Goal: Information Seeking & Learning: Learn about a topic

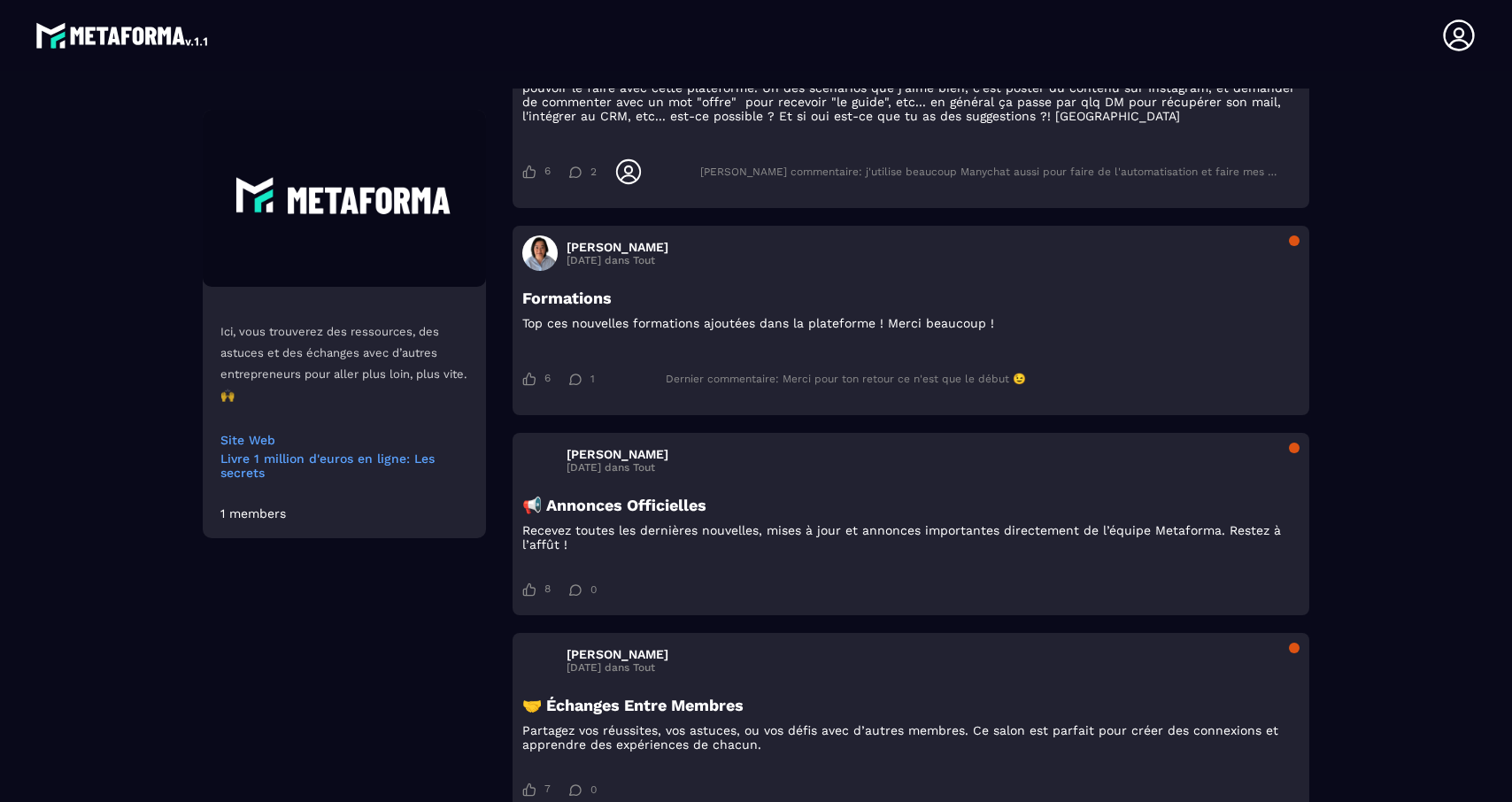
scroll to position [4961, 0]
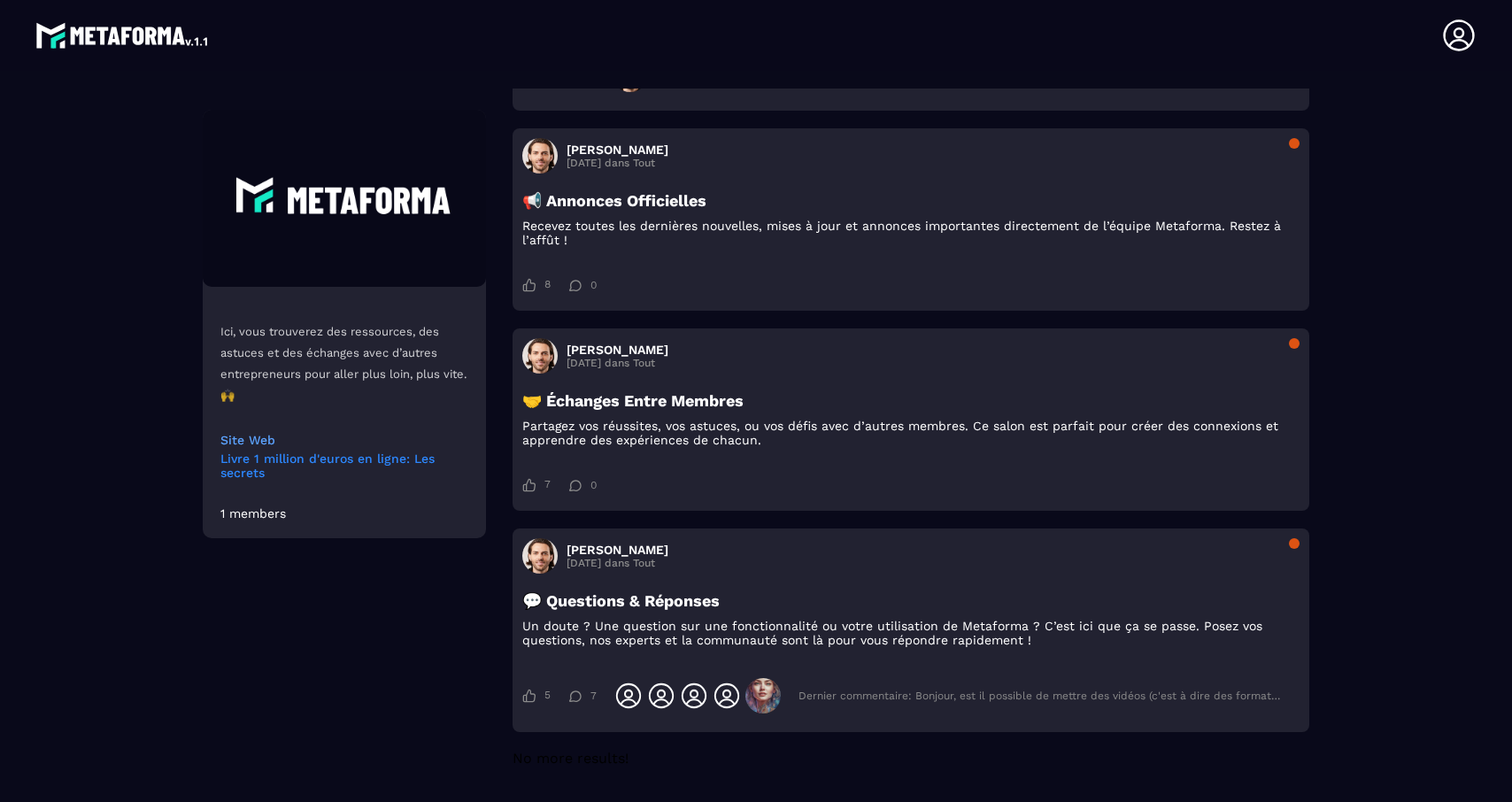
click at [279, 462] on link "Livre 1 million d'euros en ligne: Les secrets" at bounding box center [344, 465] width 248 height 28
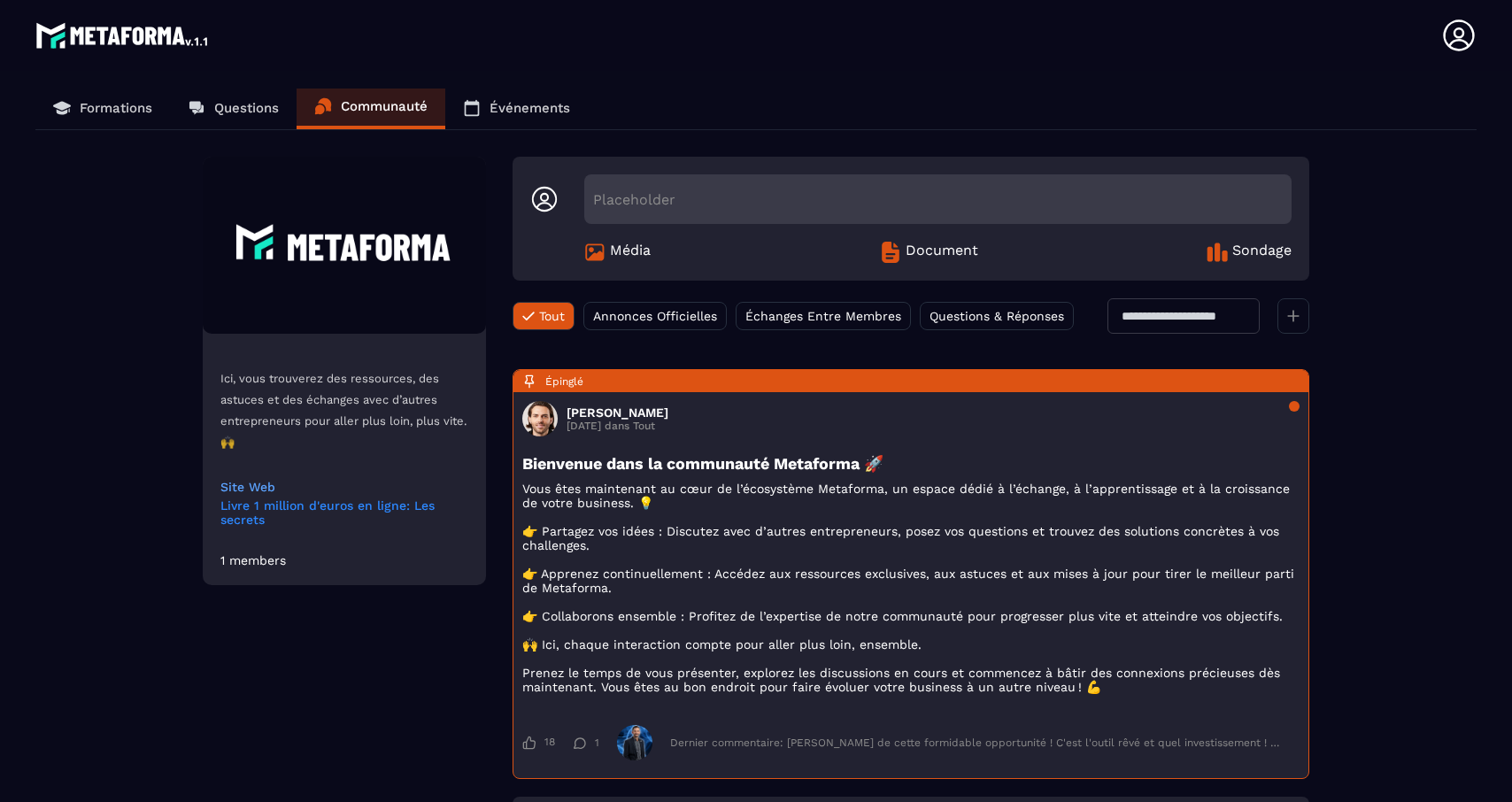
scroll to position [0, 0]
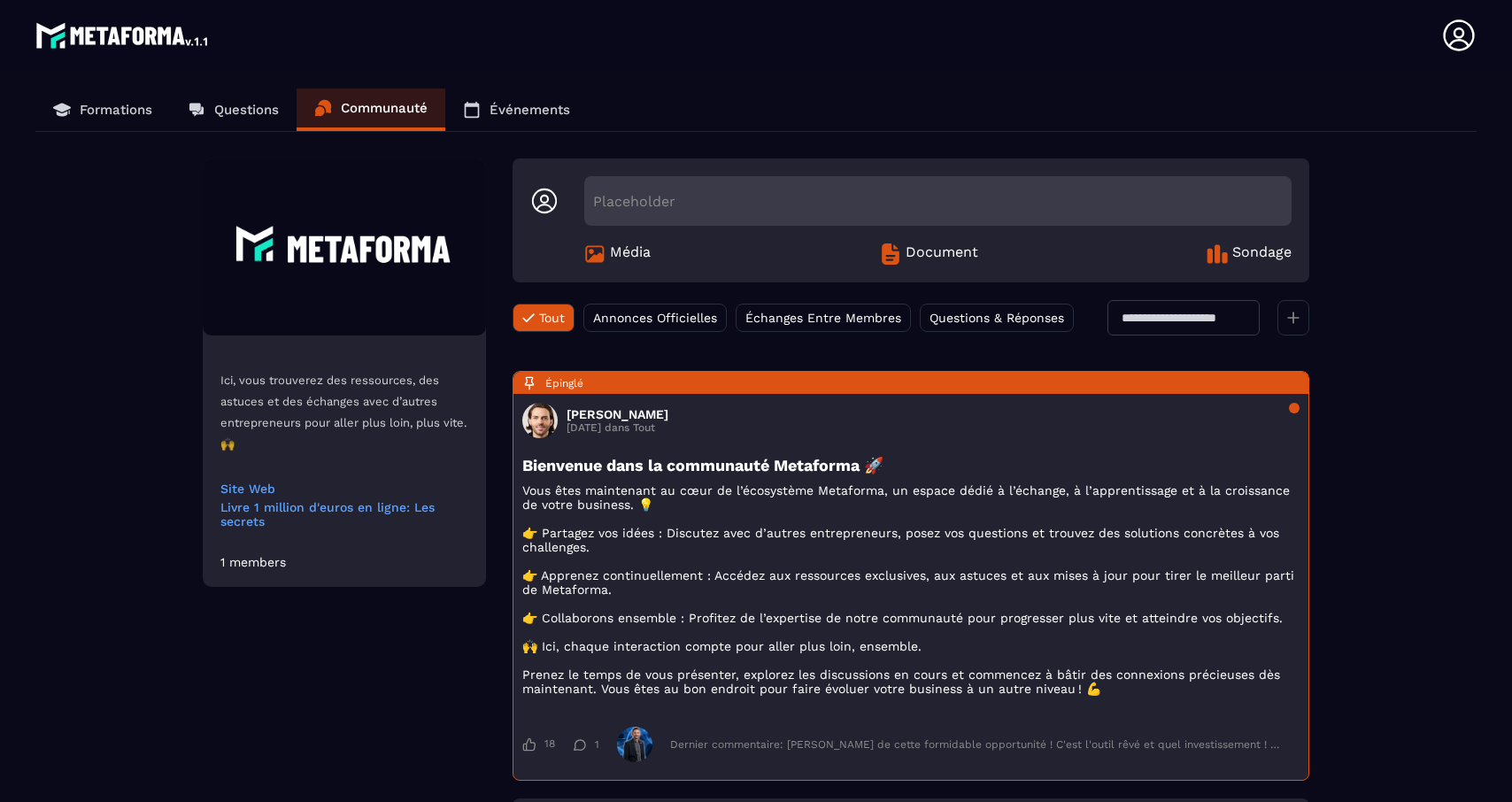
click at [231, 118] on link "Questions" at bounding box center [234, 110] width 127 height 43
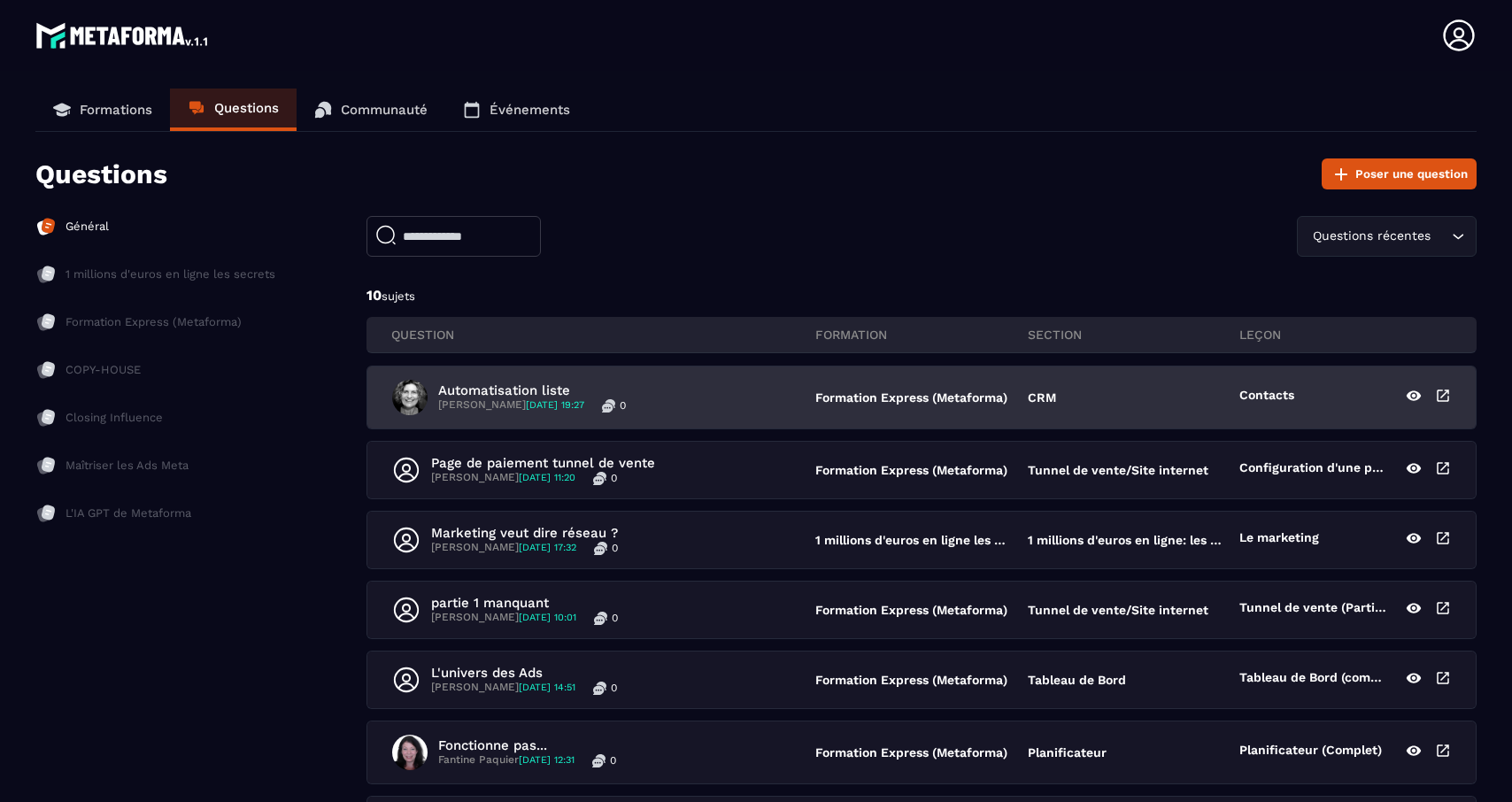
click at [882, 395] on p "Formation Express (Metaforma)" at bounding box center [912, 396] width 194 height 14
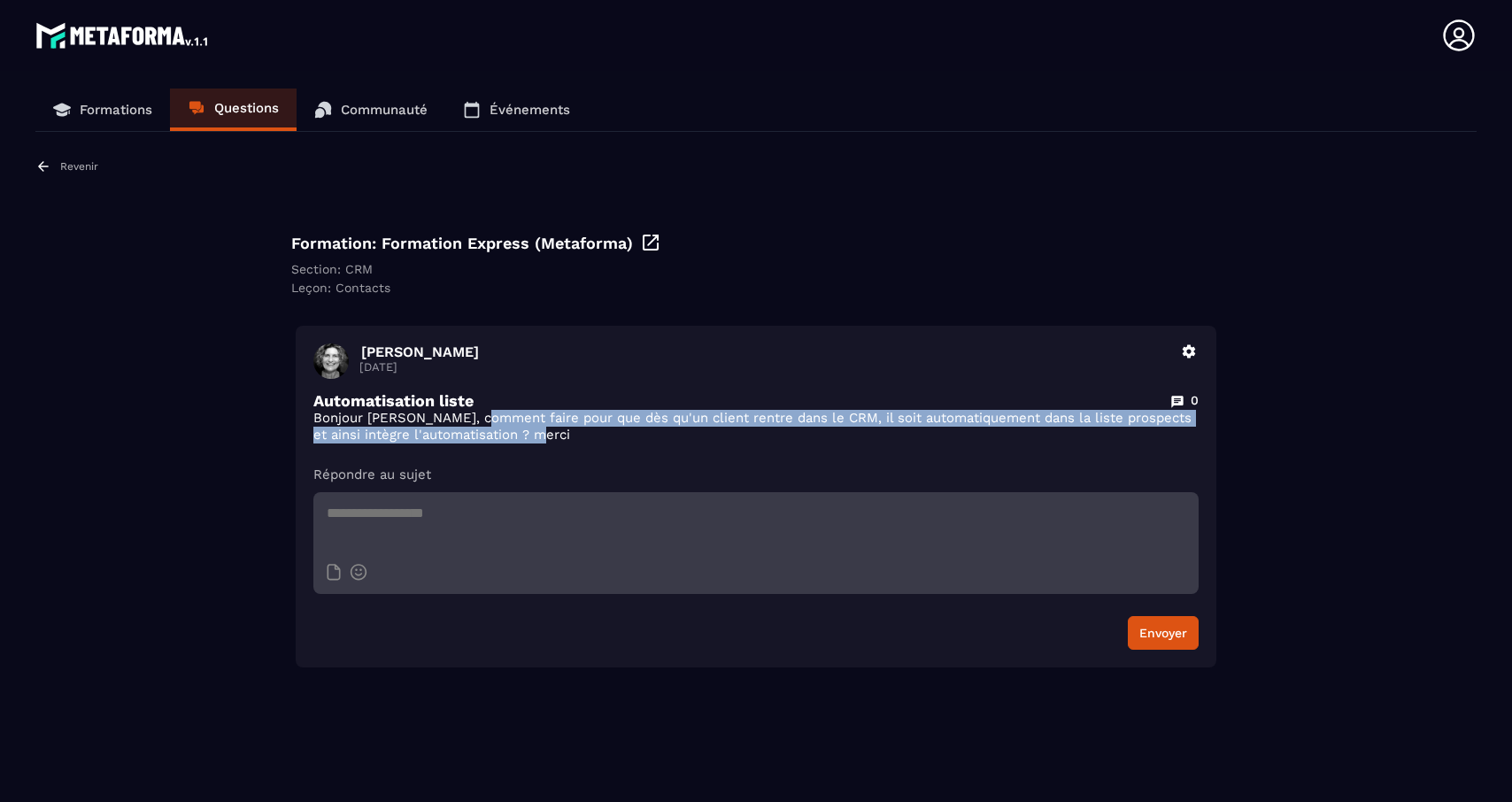
drag, startPoint x: 487, startPoint y: 422, endPoint x: 589, endPoint y: 438, distance: 103.2
click at [589, 438] on p "Bonjour [PERSON_NAME], comment faire pour que dès qu'un client rentre dans le C…" at bounding box center [756, 426] width 885 height 33
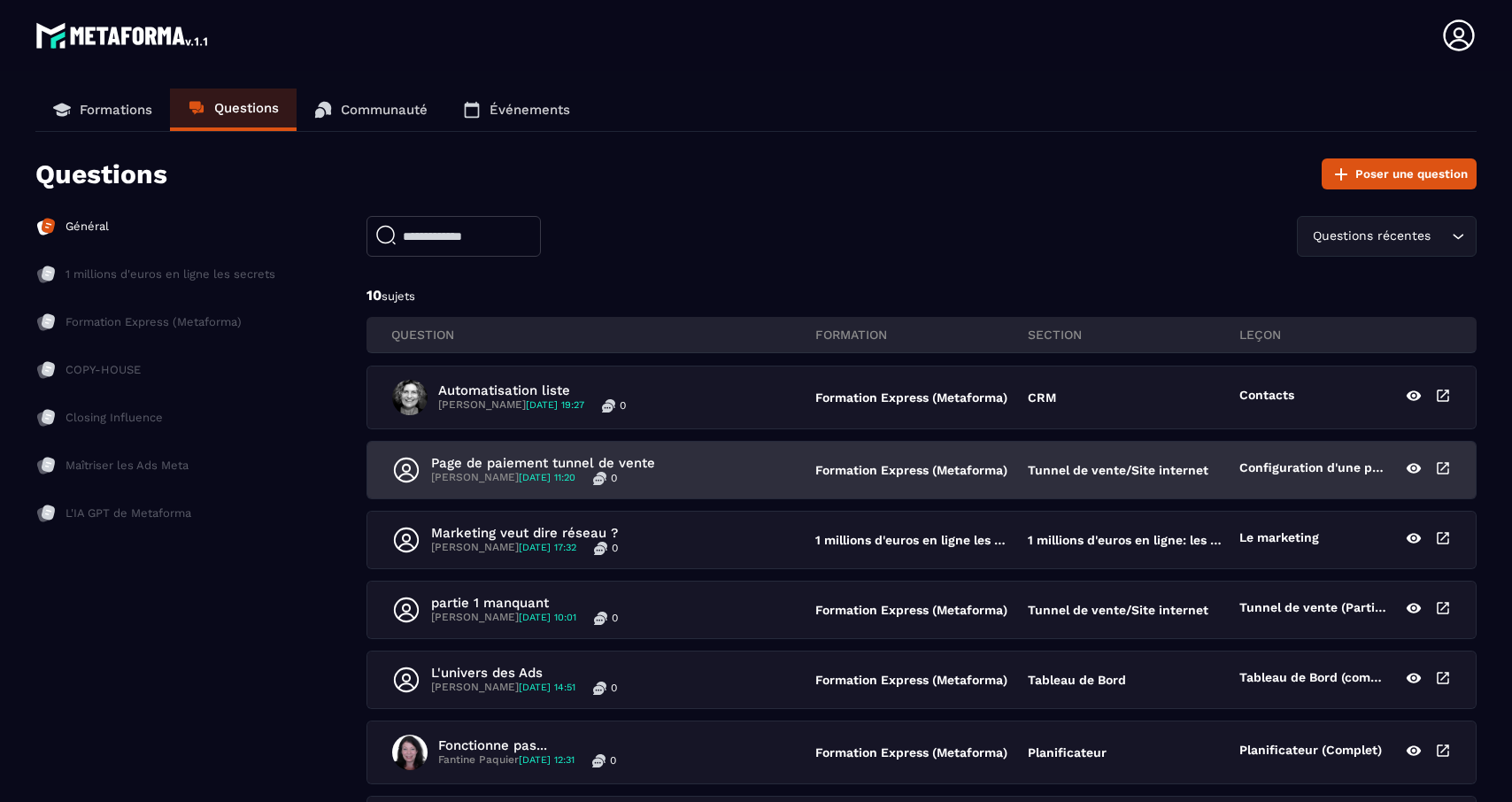
click at [490, 468] on p "Page de paiement tunnel de vente" at bounding box center [542, 462] width 224 height 16
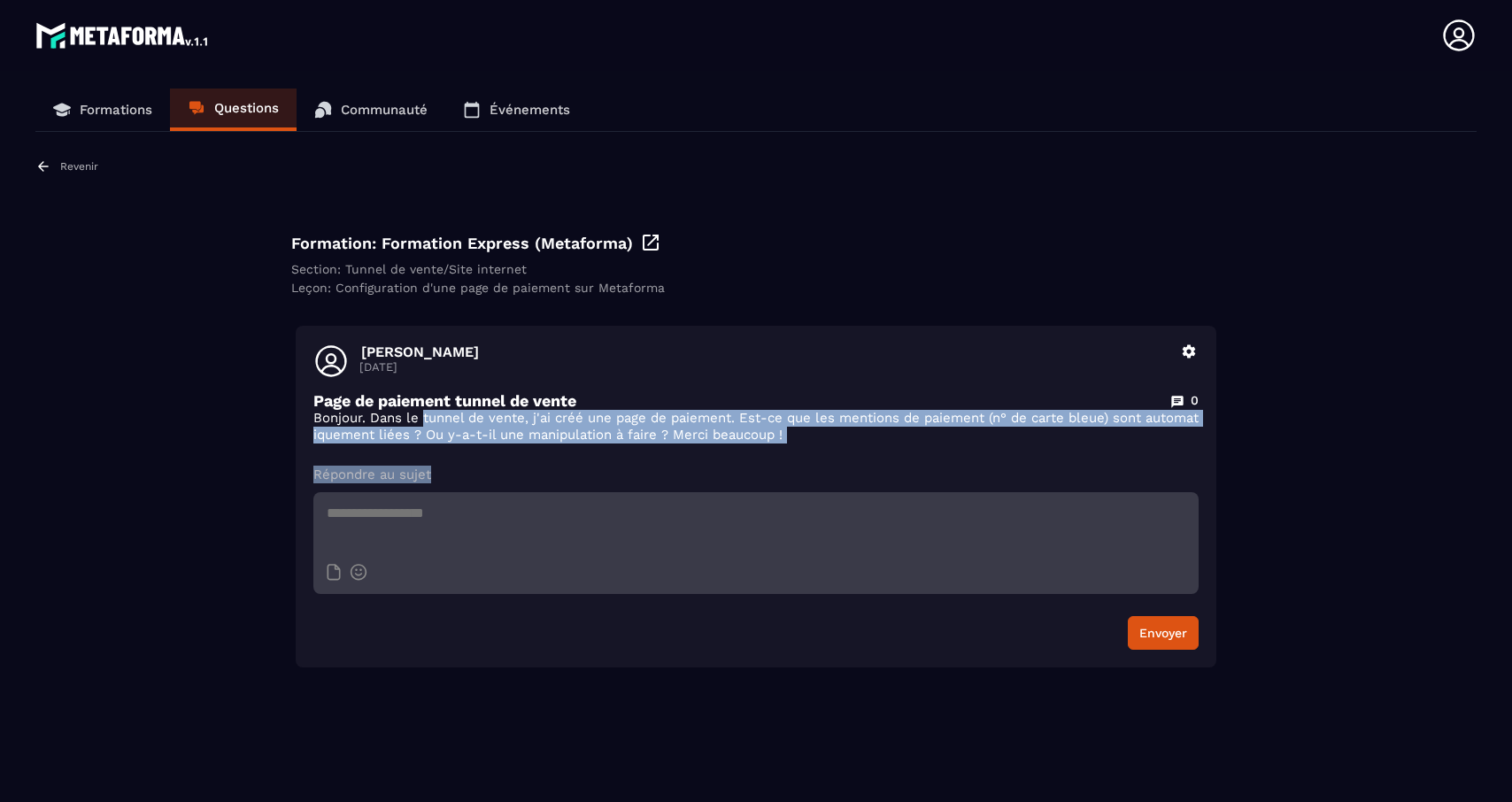
drag, startPoint x: 423, startPoint y: 422, endPoint x: 831, endPoint y: 452, distance: 409.1
click at [831, 452] on div "[PERSON_NAME] [DATE] Supprimer Page de paiement tunnel de vente 0 Bonjour. Dans…" at bounding box center [756, 496] width 920 height 341
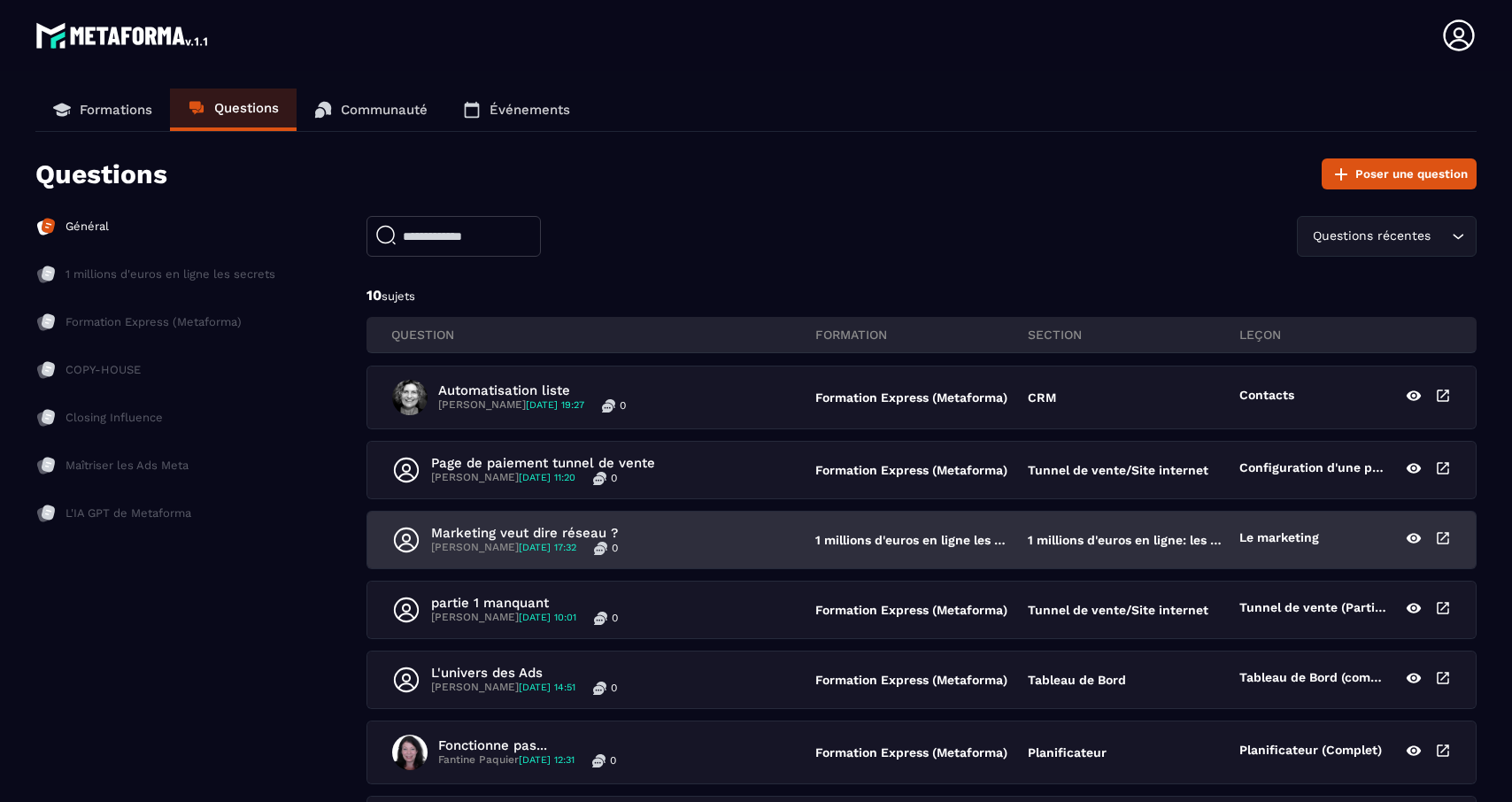
click at [488, 528] on p "Marketing veut dire réseau ?" at bounding box center [524, 532] width 187 height 16
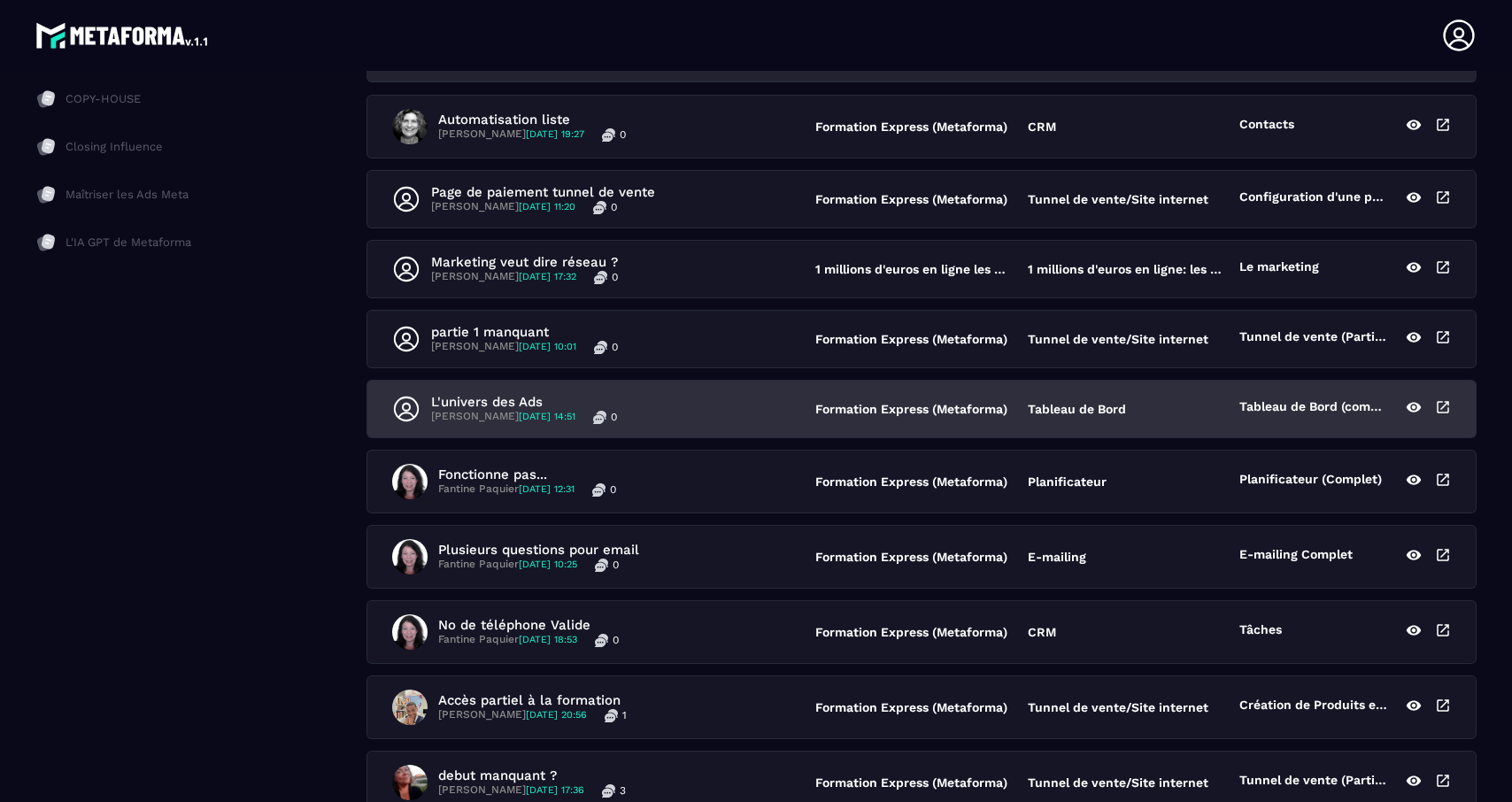
scroll to position [444, 0]
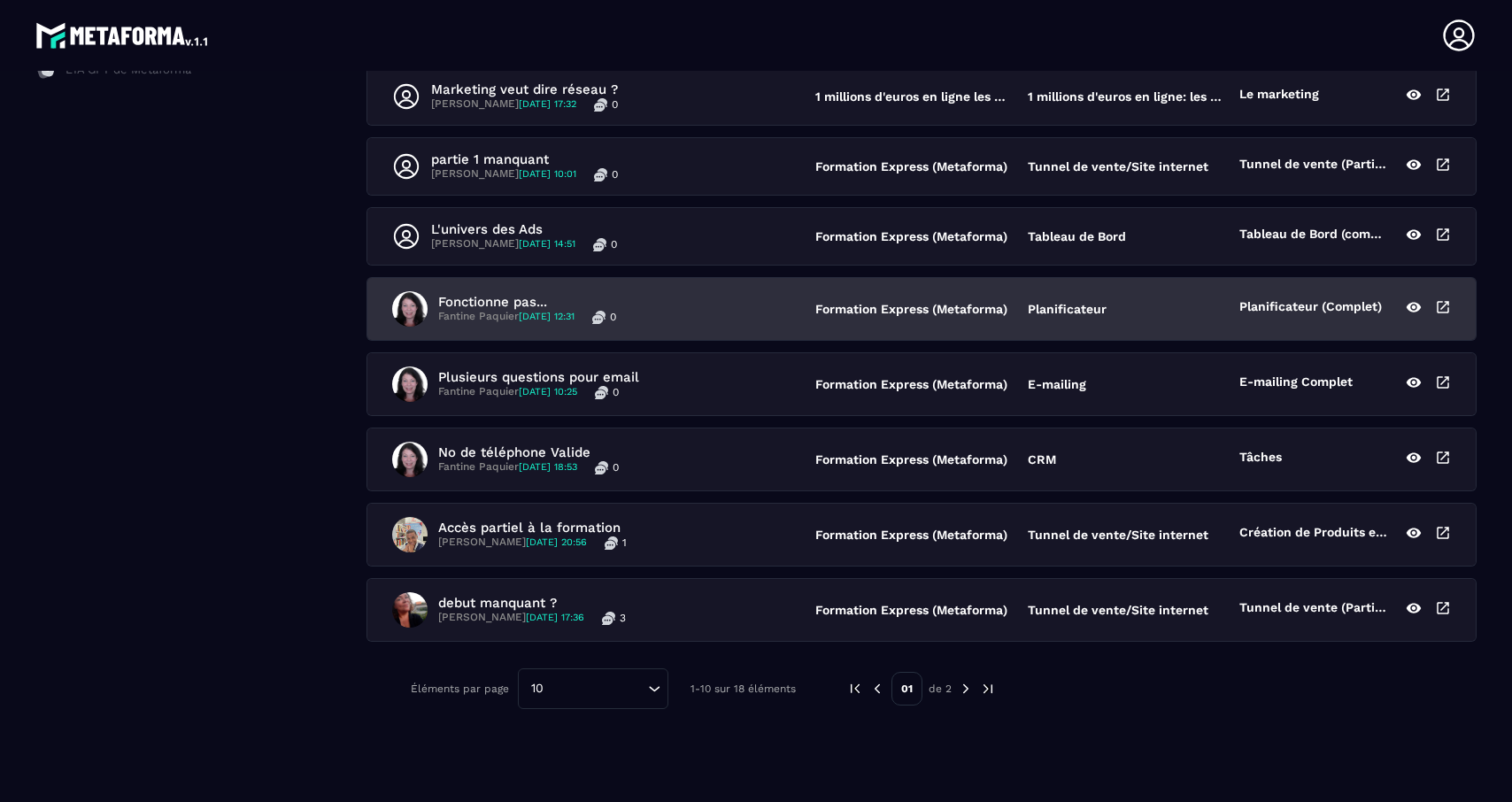
click at [485, 316] on p "Fantine Paquier [DATE] 12:31" at bounding box center [506, 316] width 136 height 14
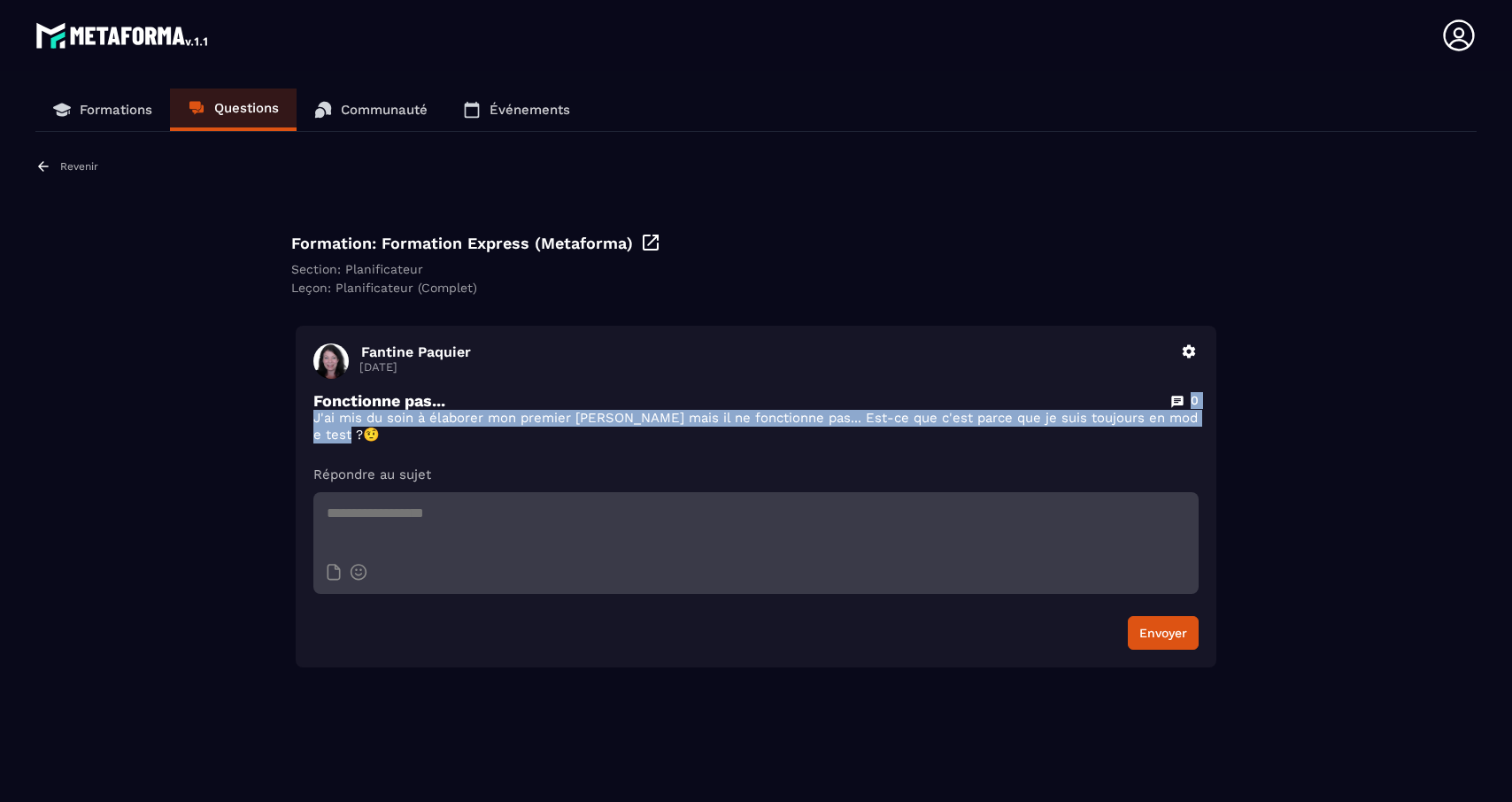
drag, startPoint x: 461, startPoint y: 409, endPoint x: 462, endPoint y: 442, distance: 33.0
click at [462, 442] on div "Fonctionne pas... 0 J'ai mis du soin à élaborer mon premier [PERSON_NAME] mais …" at bounding box center [756, 417] width 885 height 52
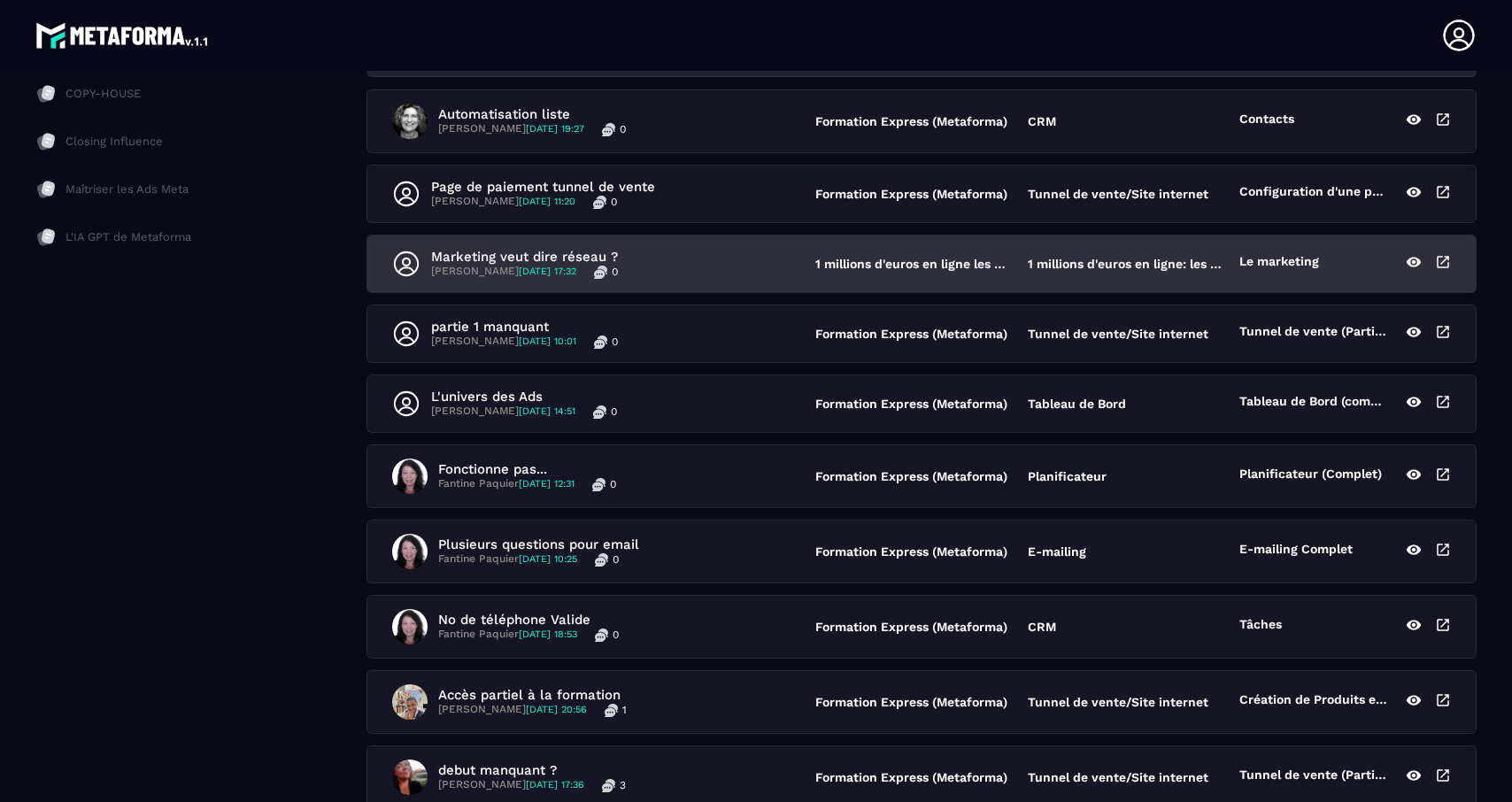
scroll to position [444, 0]
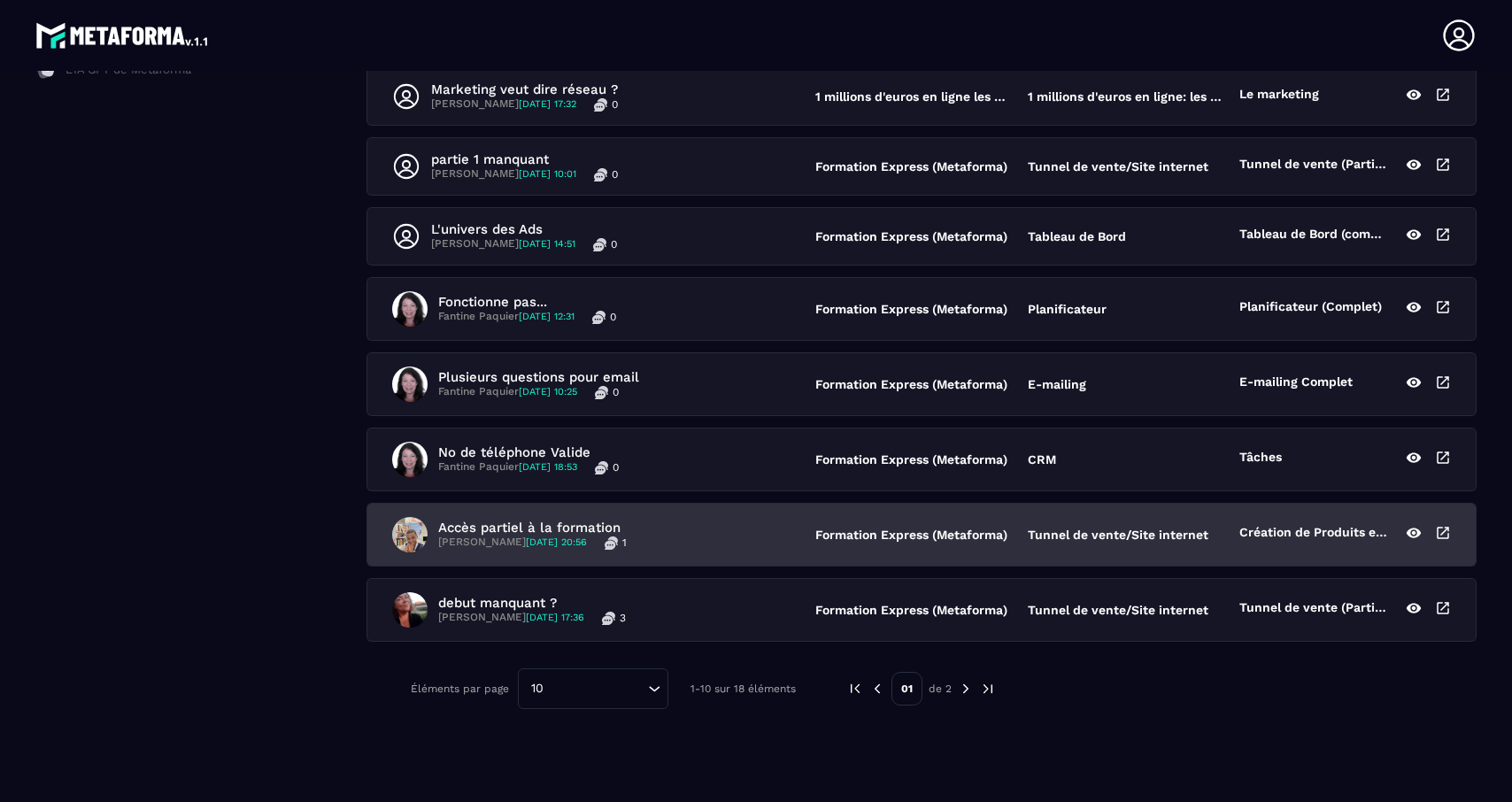
click at [496, 525] on p "Accès partiel à la formation" at bounding box center [532, 527] width 189 height 16
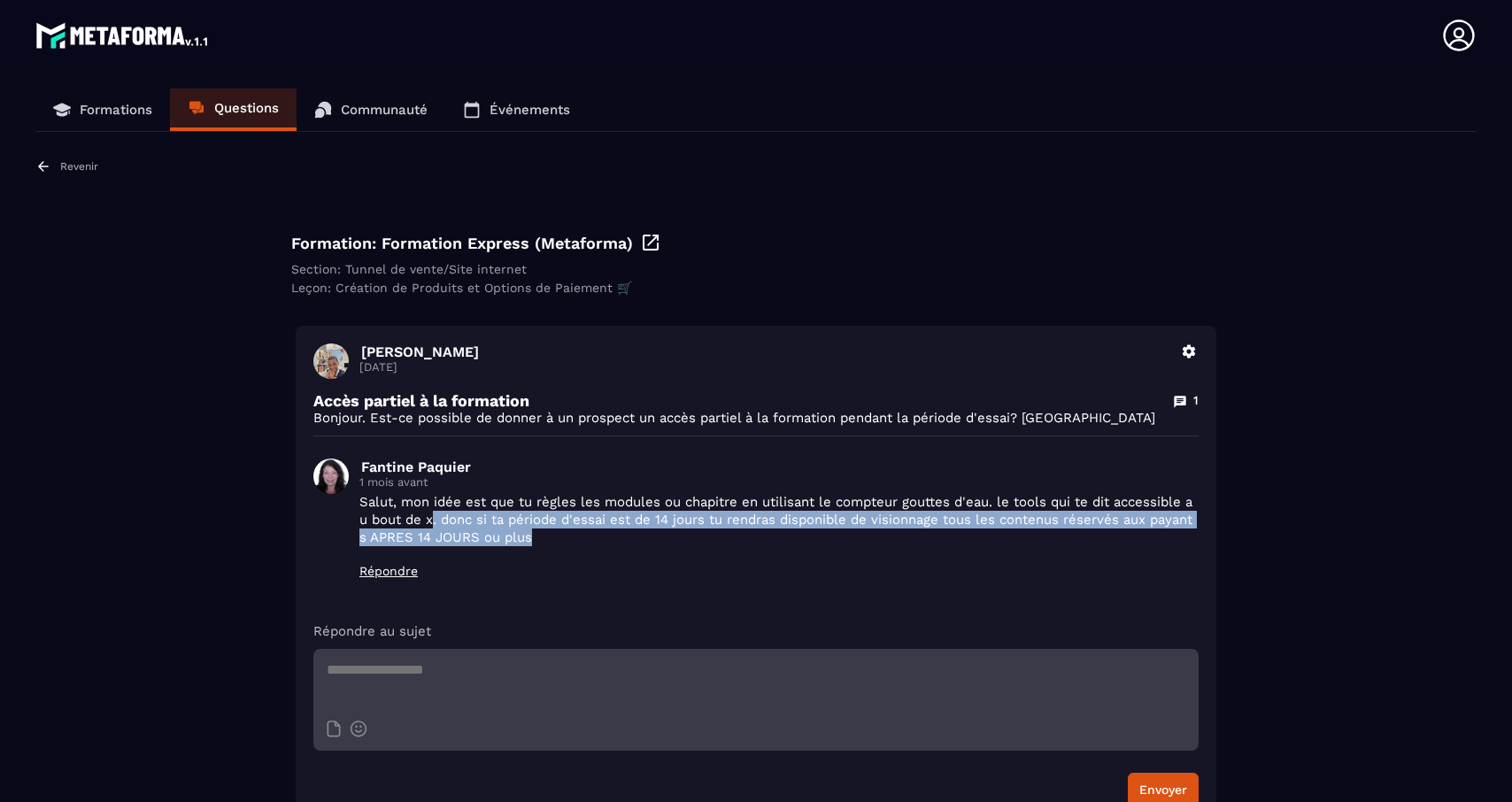
drag, startPoint x: 427, startPoint y: 515, endPoint x: 578, endPoint y: 543, distance: 153.6
click at [578, 543] on p "Salut, mon idée est que tu règles les modules ou chapitre en utilisant le compt…" at bounding box center [779, 519] width 839 height 53
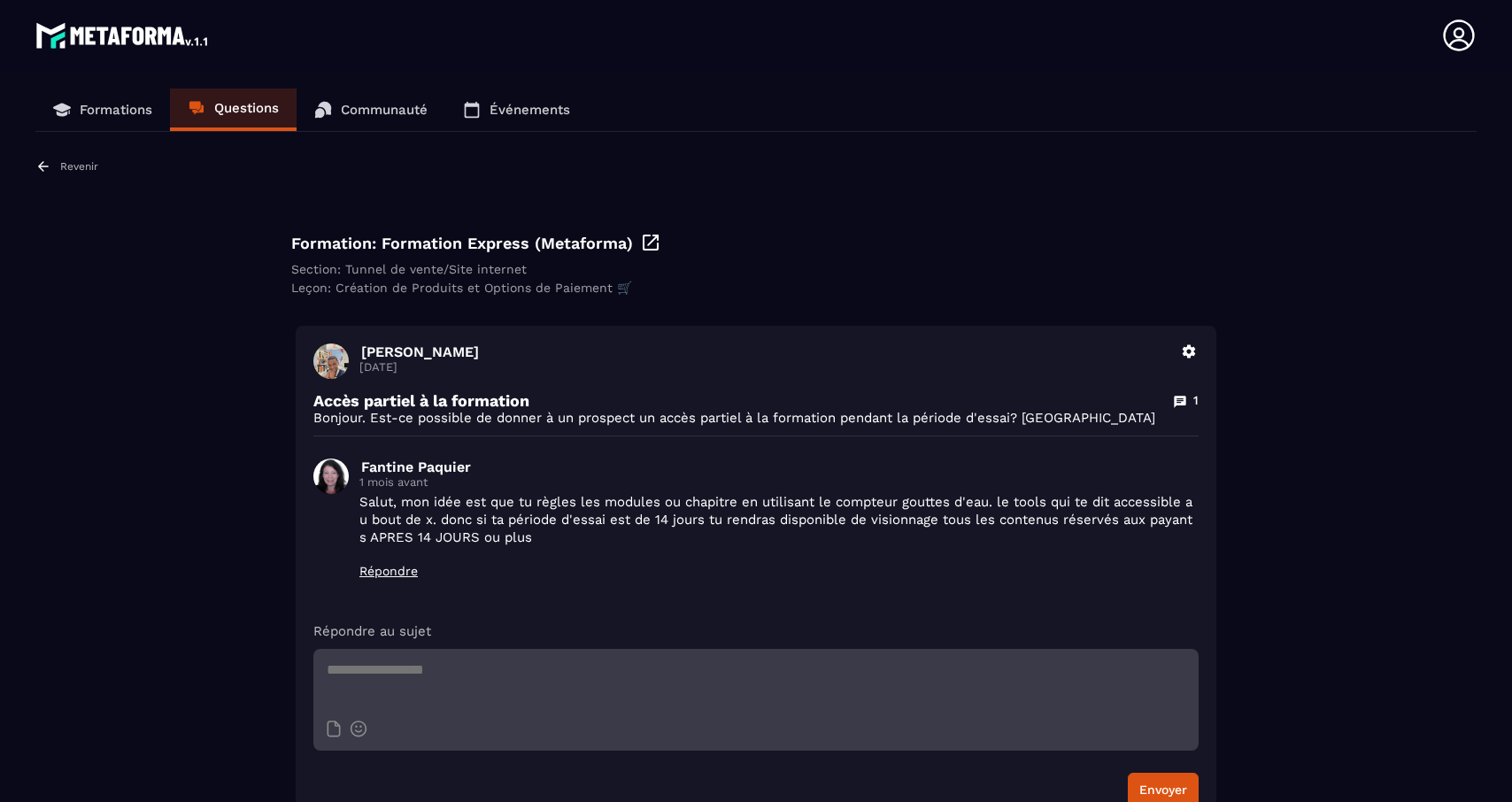
drag, startPoint x: 658, startPoint y: 575, endPoint x: 522, endPoint y: 521, distance: 146.3
click at [656, 575] on p "Répondre" at bounding box center [779, 570] width 839 height 14
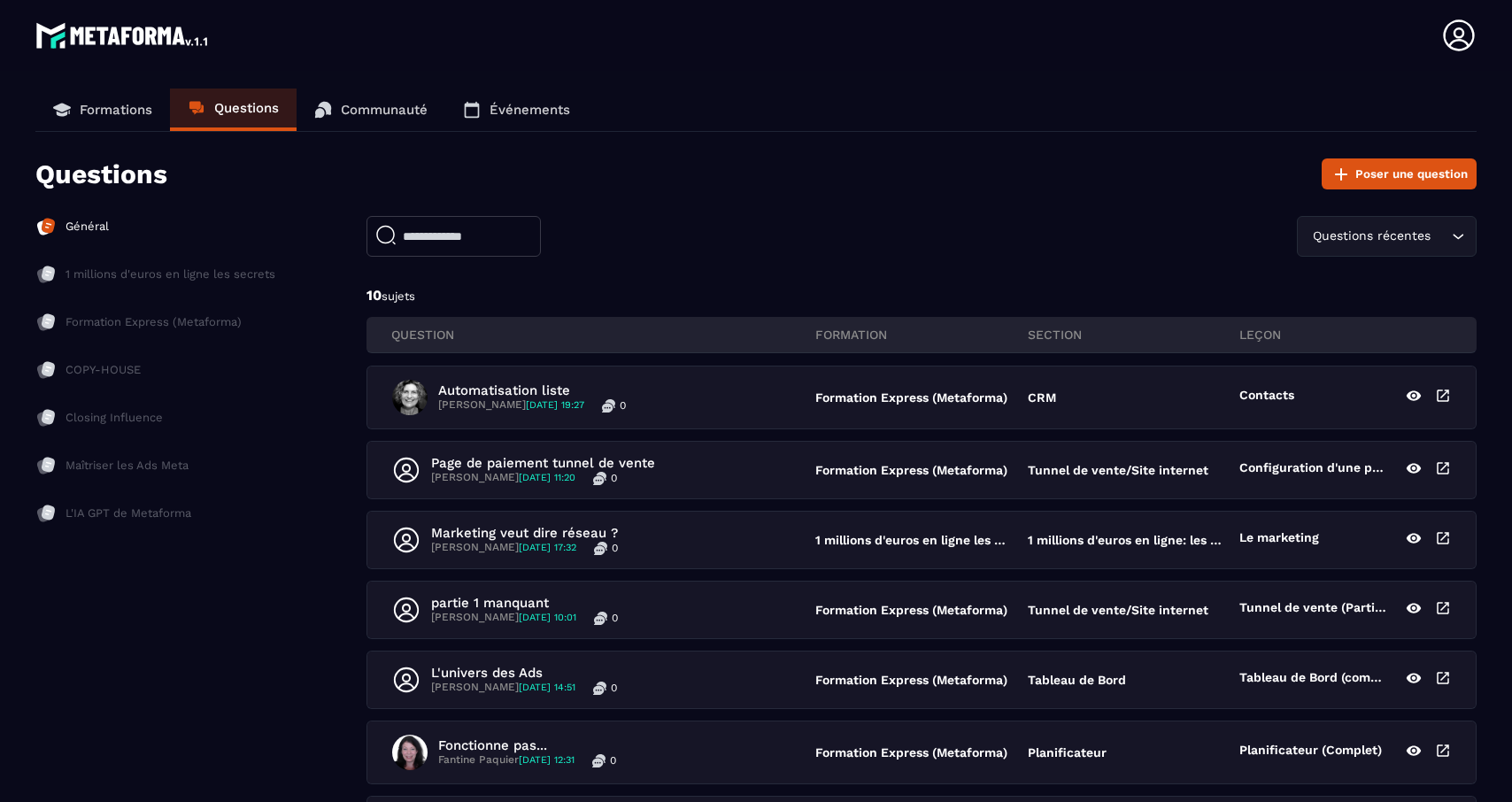
click at [339, 113] on link "Communauté" at bounding box center [371, 110] width 149 height 43
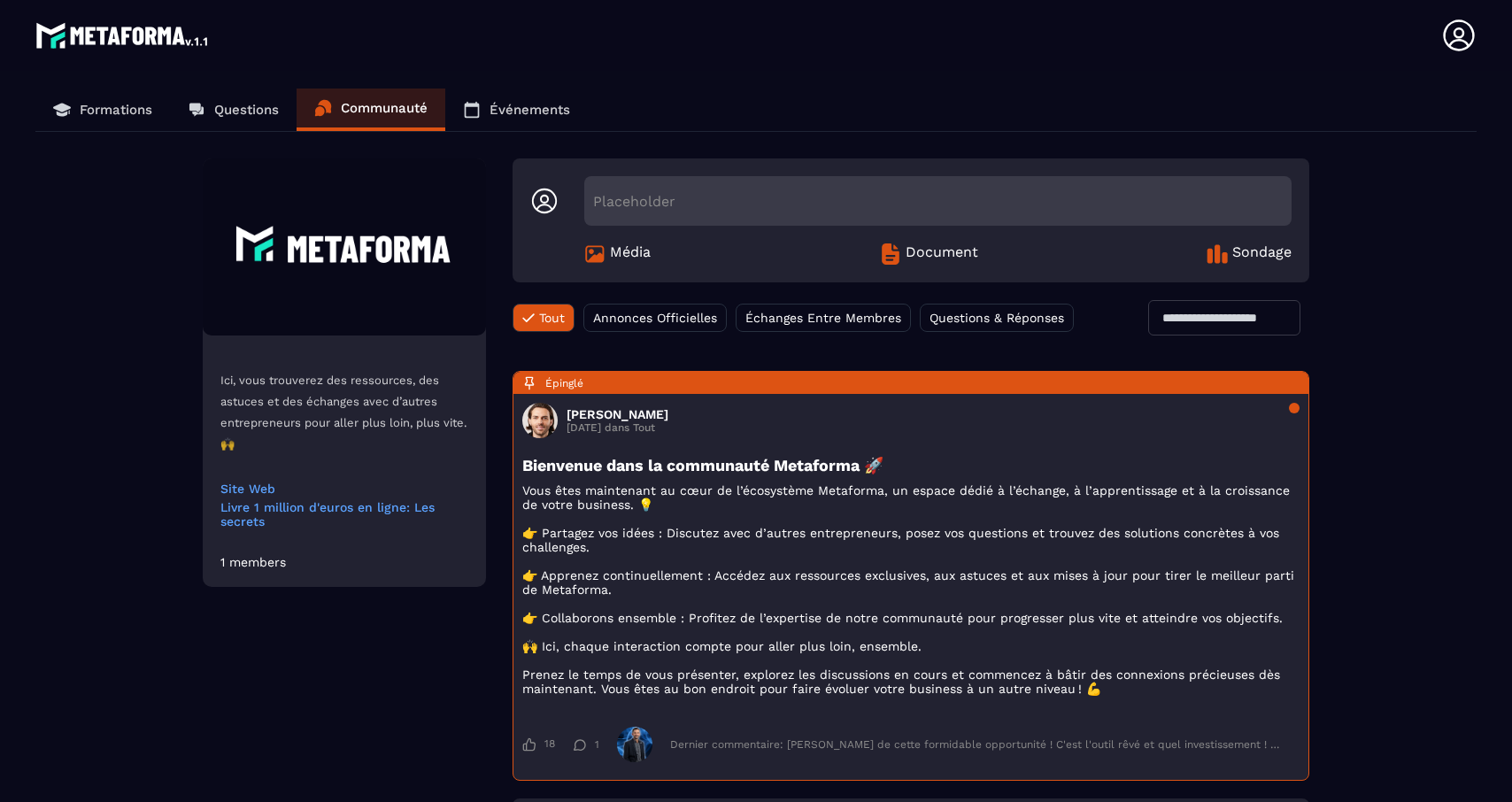
click at [107, 115] on p "Formations" at bounding box center [116, 109] width 73 height 16
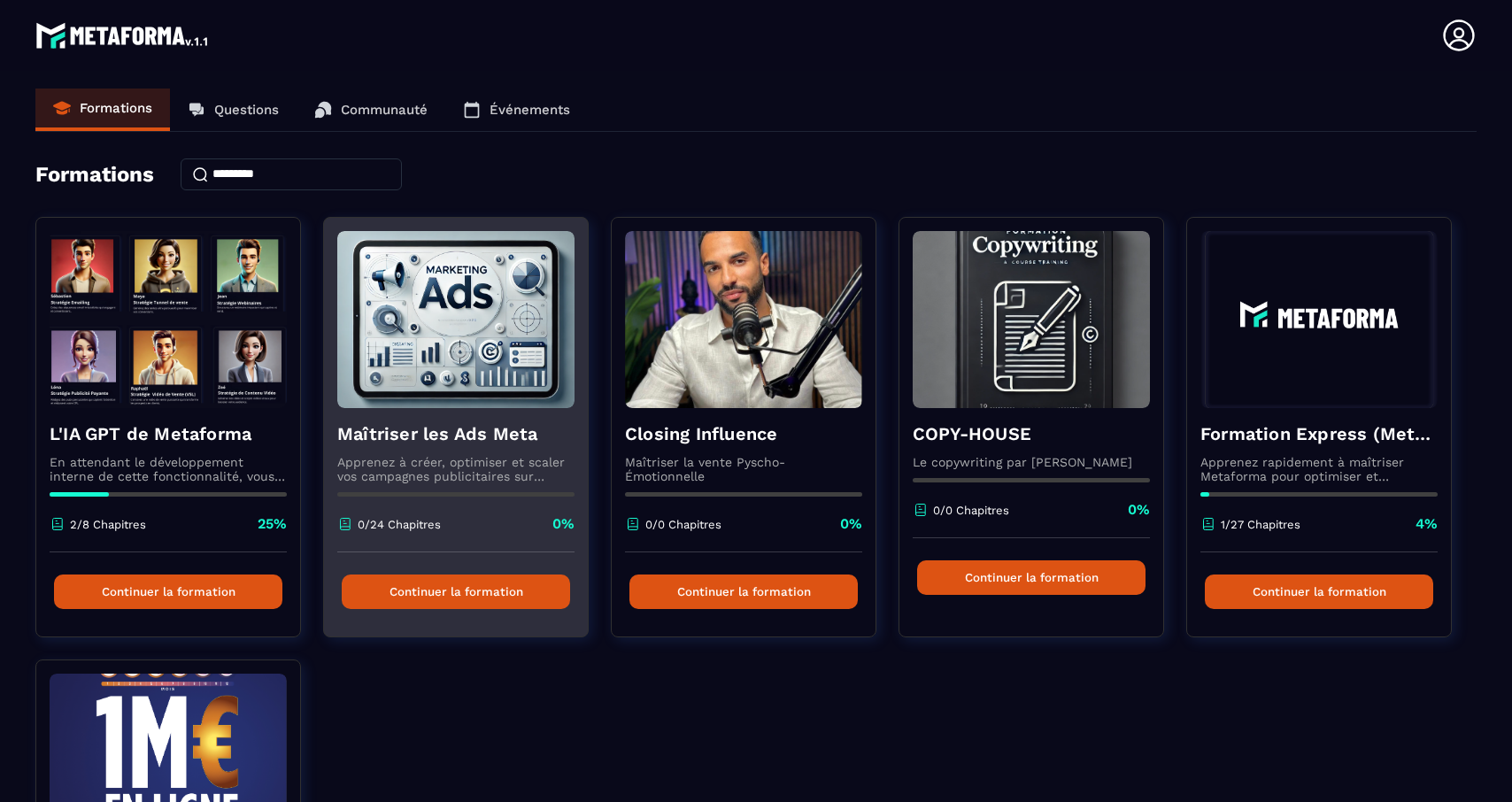
click at [470, 503] on div "Maîtriser les Ads Meta Apprenez à créer, optimiser et scaler vos campagnes publ…" at bounding box center [455, 479] width 263 height 144
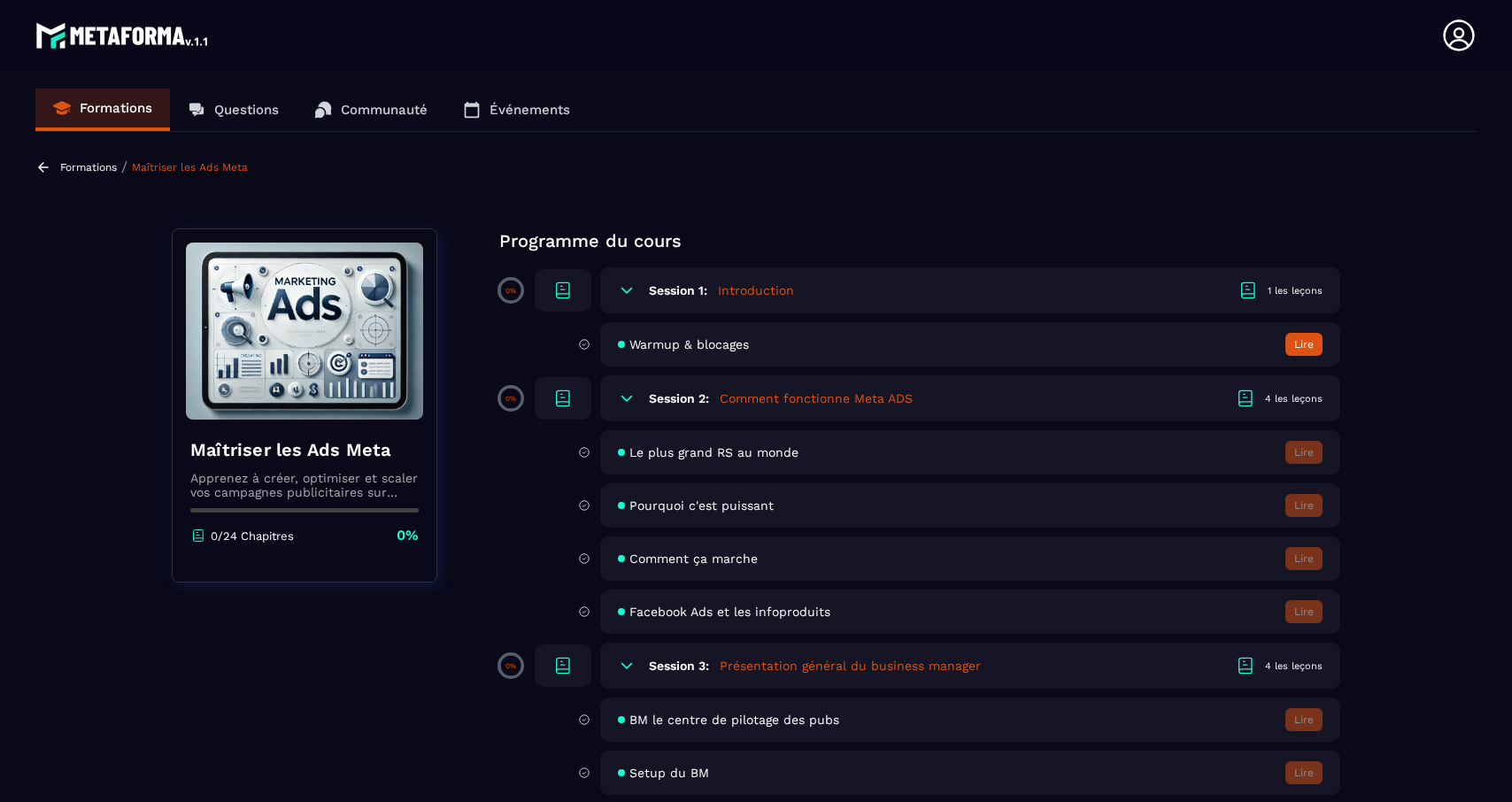
click at [93, 110] on p "Formations" at bounding box center [116, 107] width 73 height 16
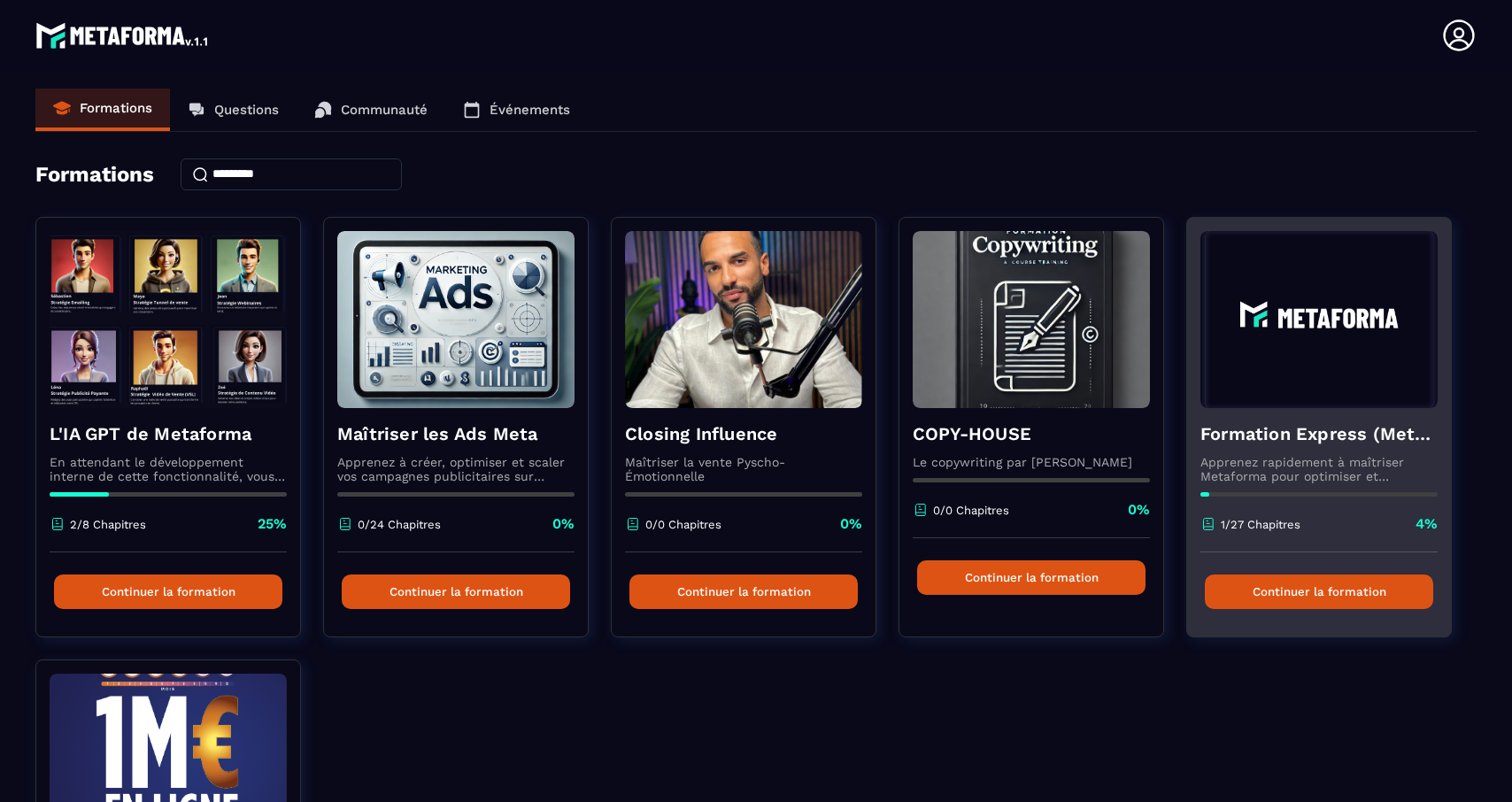
click at [1244, 480] on p "Apprenez rapidement à maîtriser Metaforma pour optimiser et automatiser votre b…" at bounding box center [1318, 469] width 237 height 28
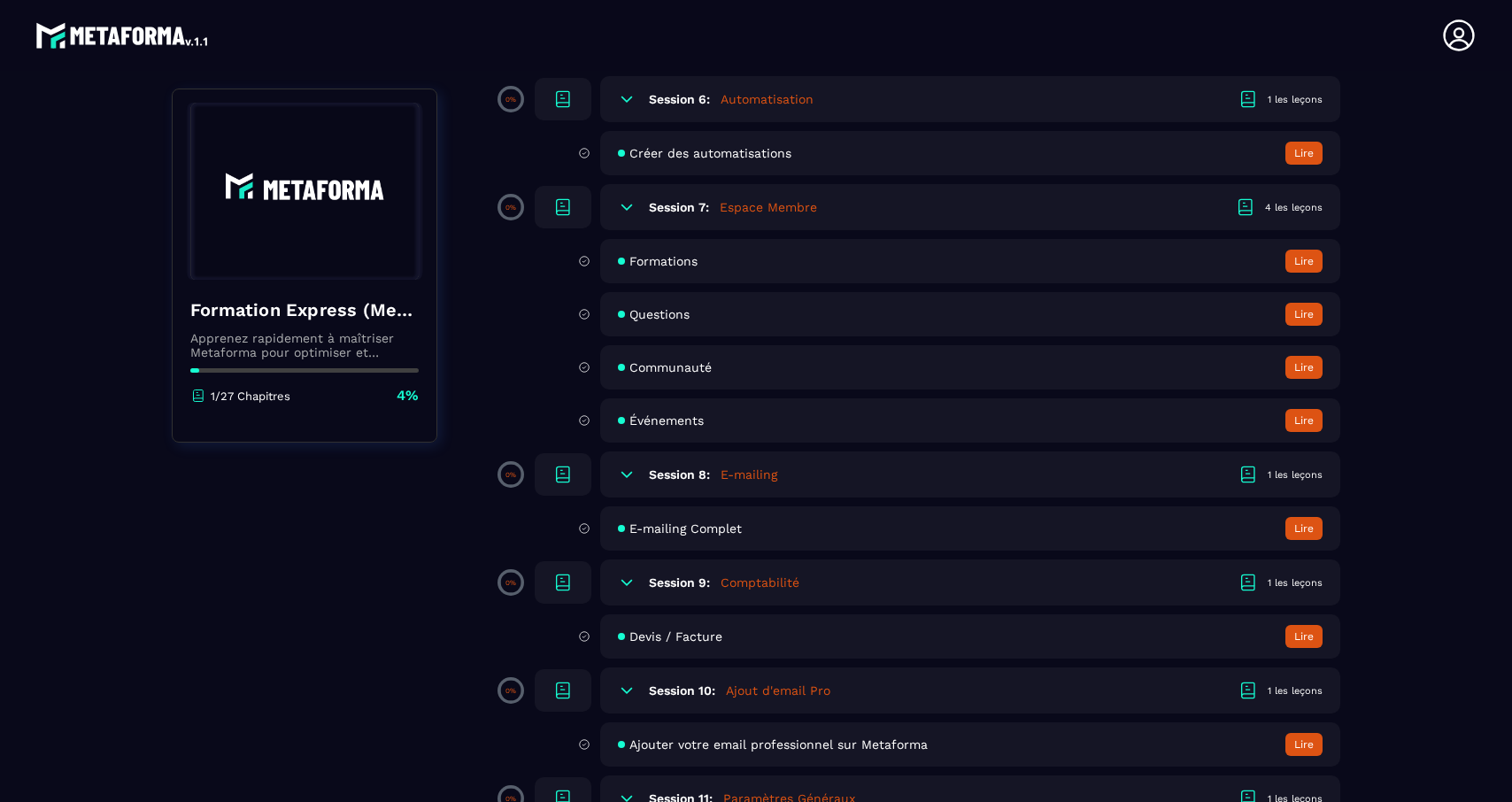
scroll to position [1568, 0]
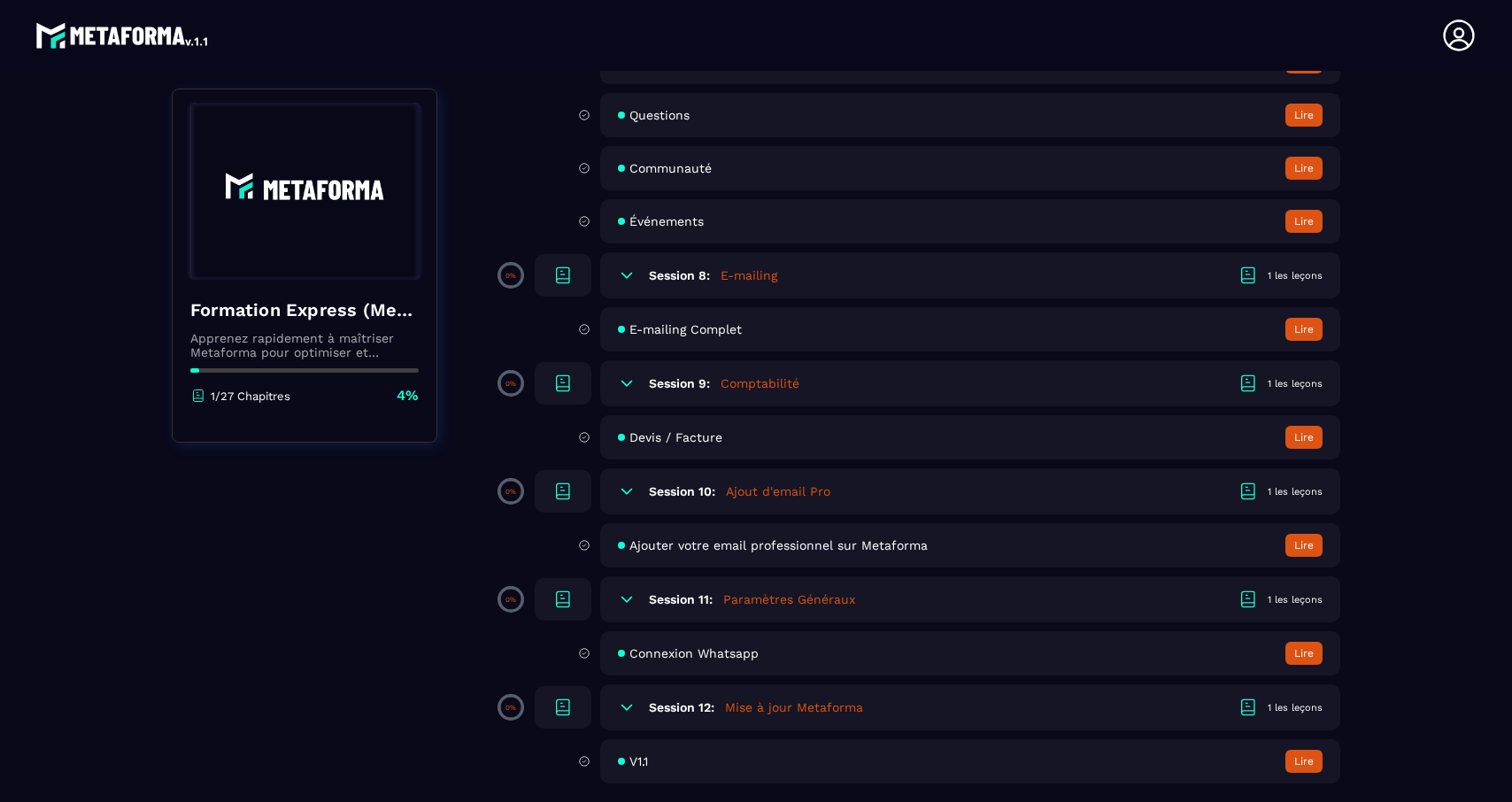
click at [709, 548] on span "Ajouter votre email professionnel sur Metaforma" at bounding box center [778, 544] width 299 height 14
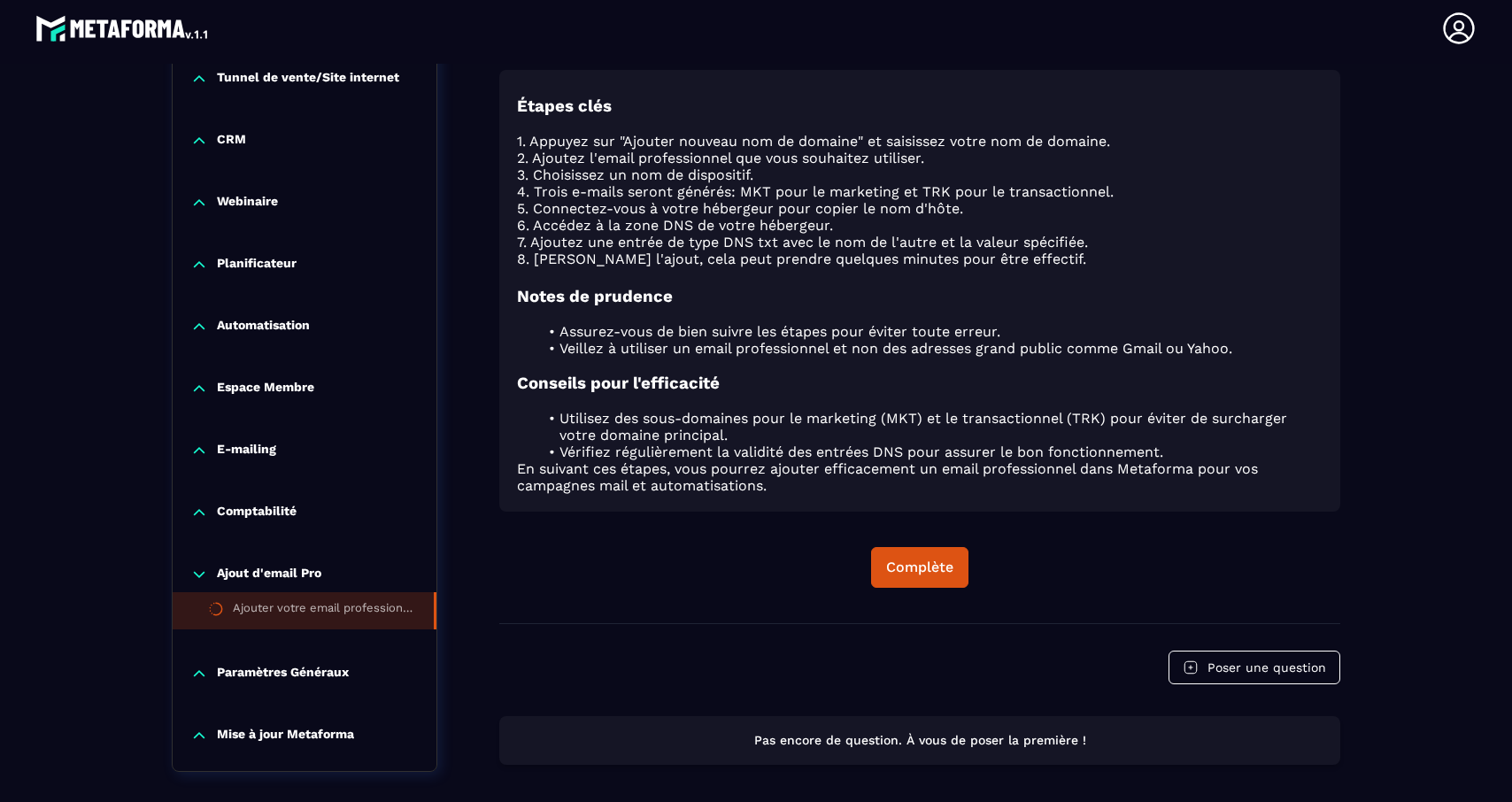
scroll to position [943, 0]
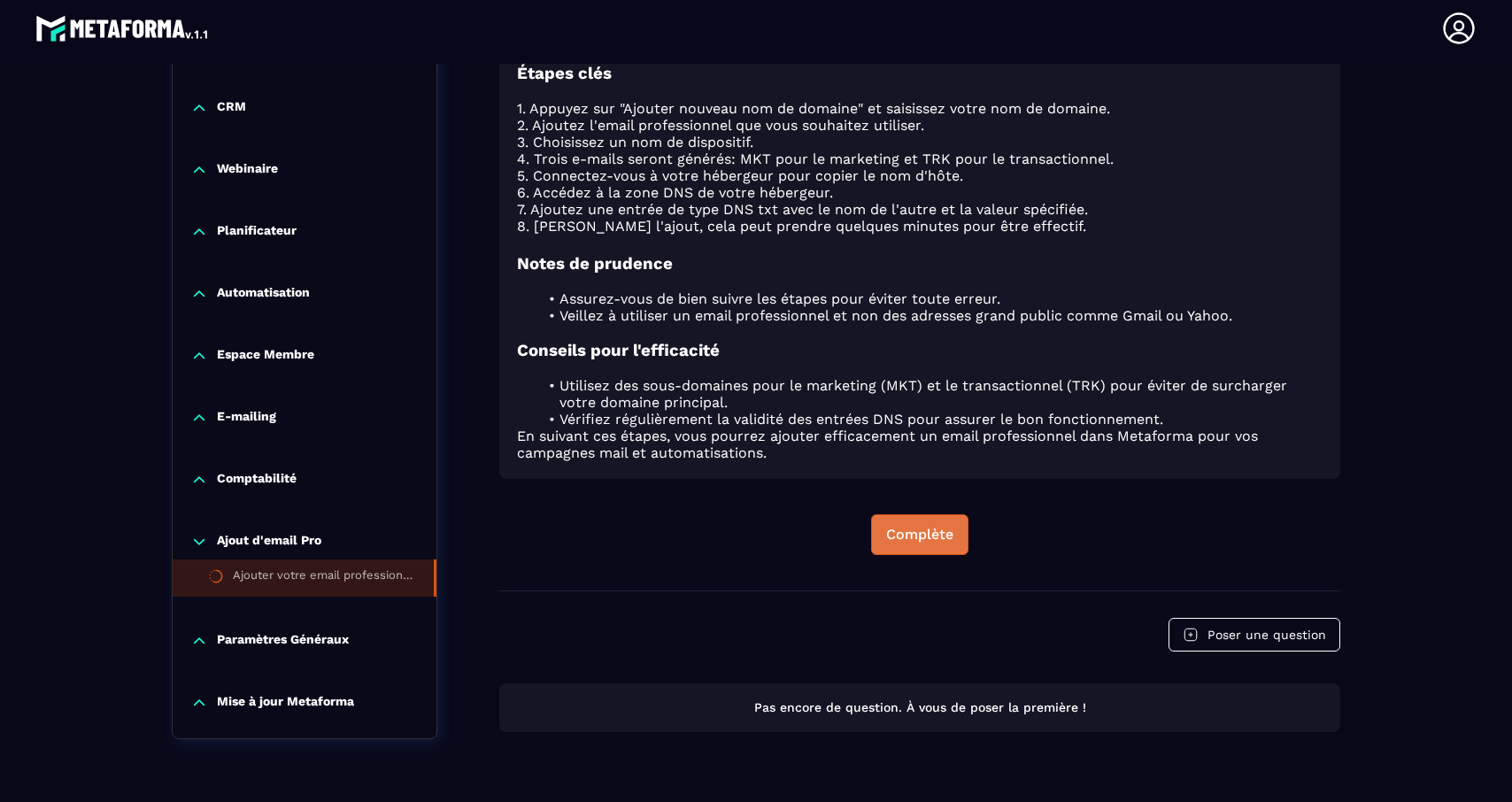
click at [931, 530] on div "Complète" at bounding box center [919, 534] width 67 height 18
